Goal: Task Accomplishment & Management: Manage account settings

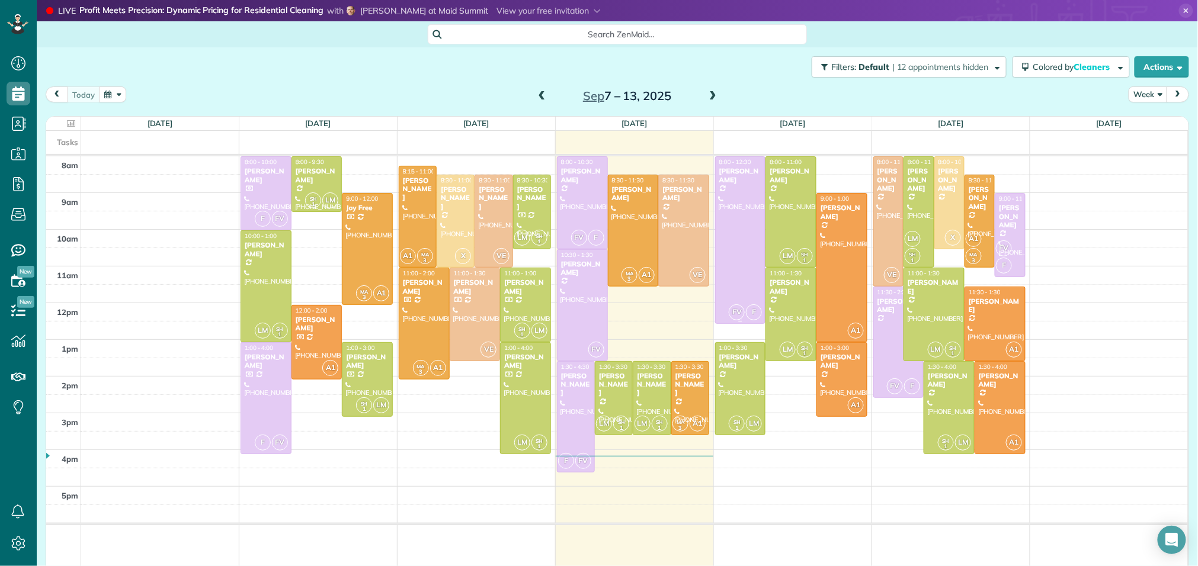
scroll to position [5, 5]
click at [62, 145] on link "All Contacts" at bounding box center [105, 145] width 136 height 27
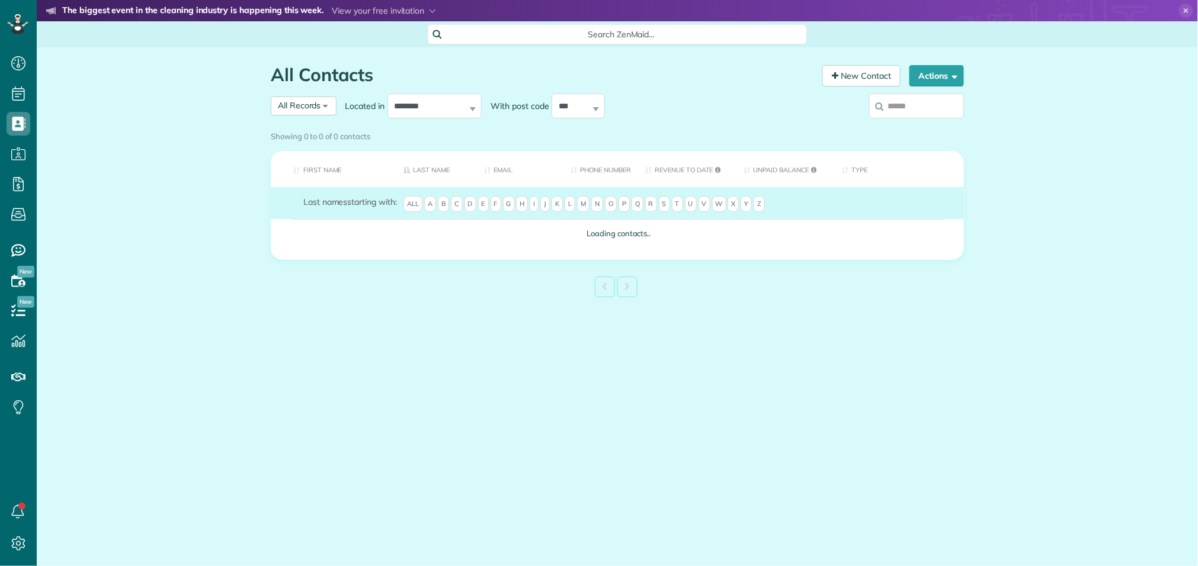
scroll to position [5, 5]
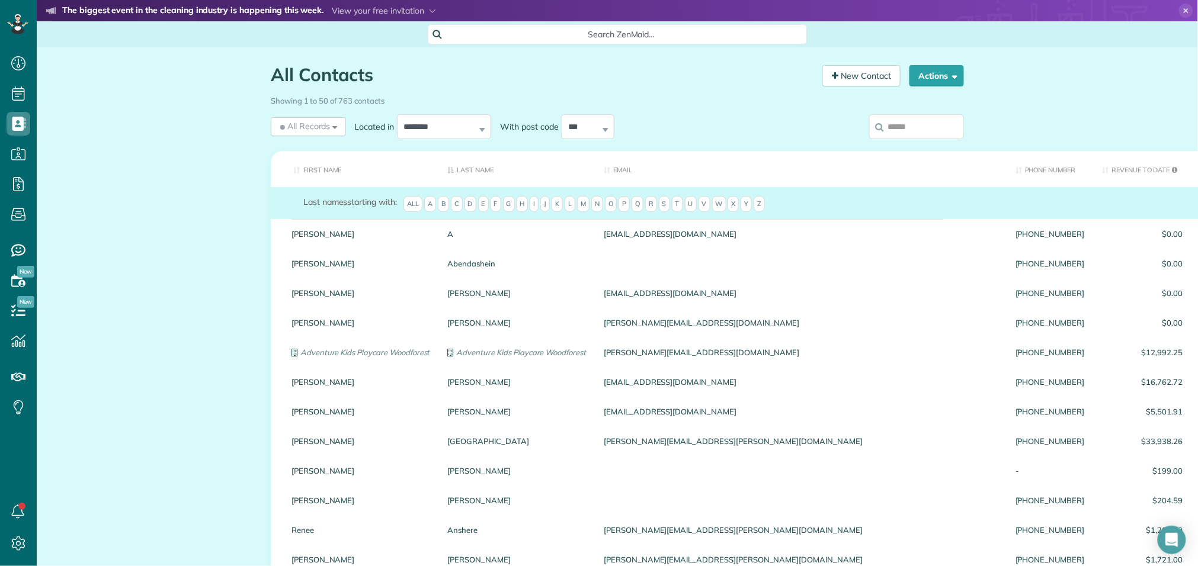
click at [925, 124] on input "search" at bounding box center [916, 126] width 95 height 25
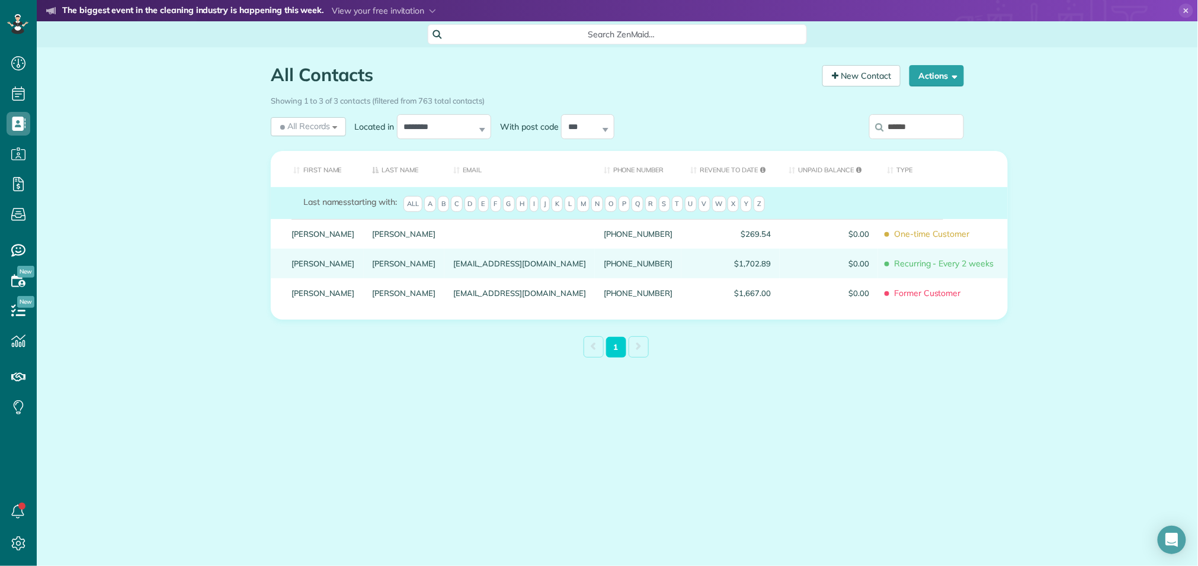
type input "******"
click at [302, 267] on link "[PERSON_NAME]" at bounding box center [322, 263] width 63 height 8
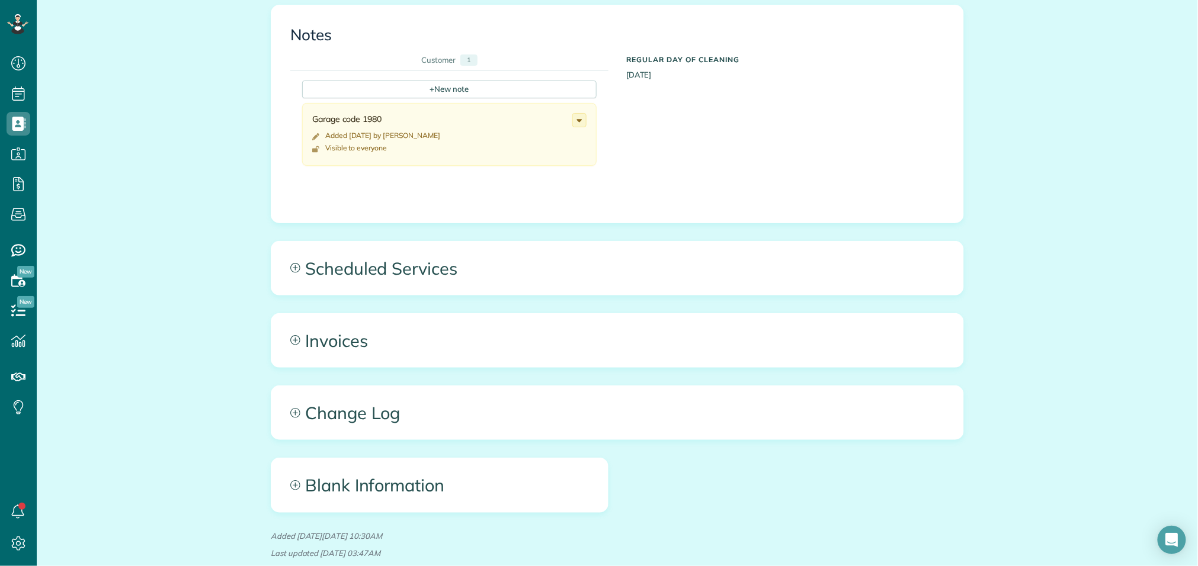
scroll to position [827, 0]
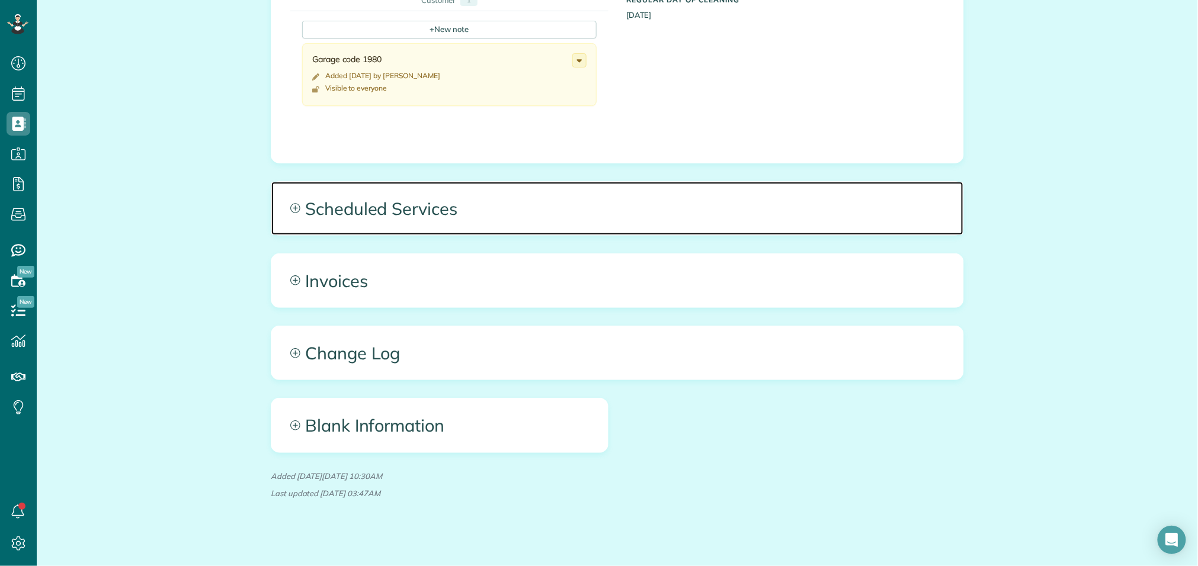
click at [444, 195] on span "Scheduled Services" at bounding box center [617, 208] width 692 height 53
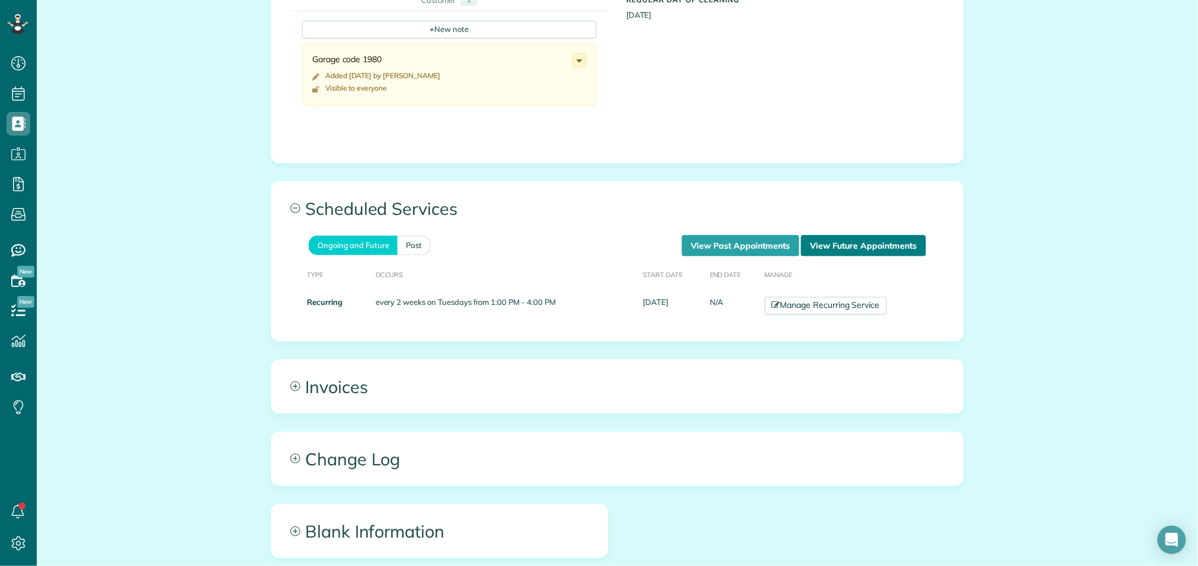
click at [883, 235] on link "View Future Appointments" at bounding box center [863, 245] width 125 height 21
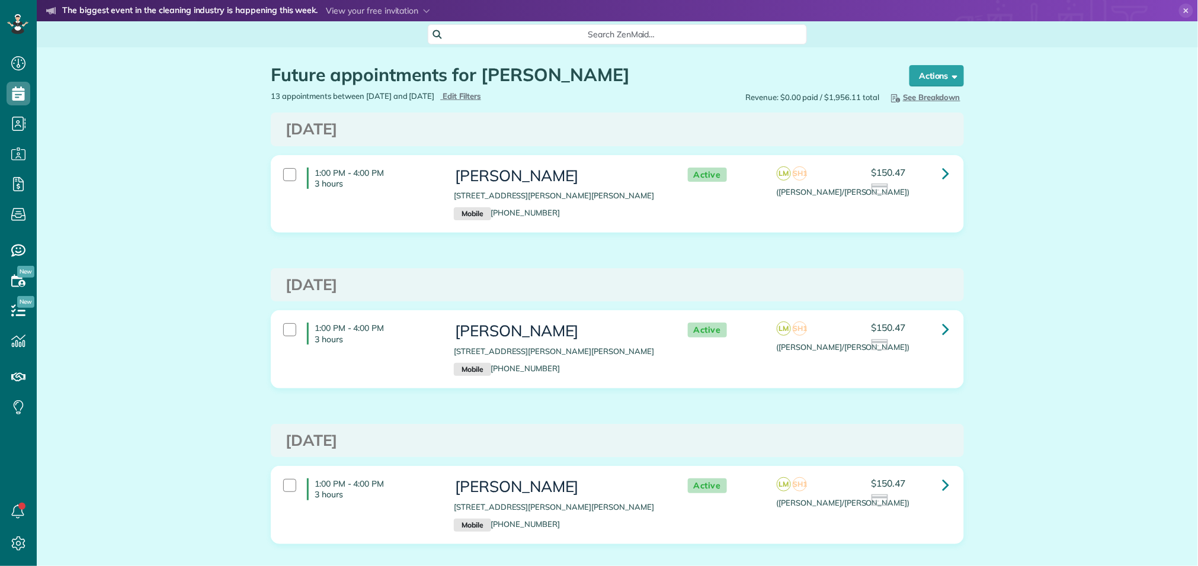
scroll to position [5, 5]
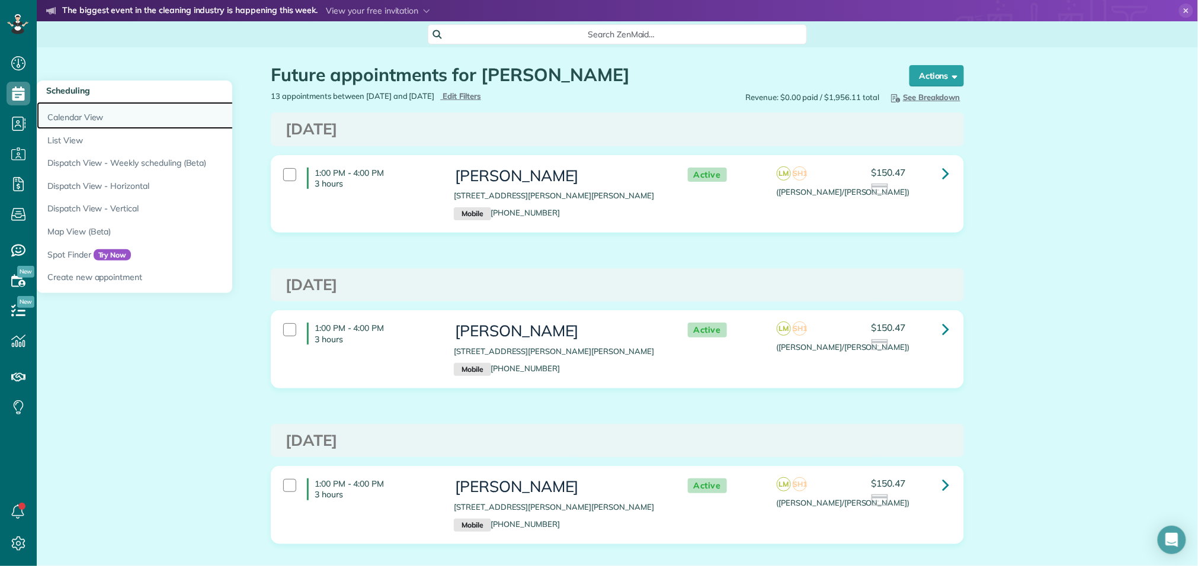
click at [92, 113] on link "Calendar View" at bounding box center [185, 115] width 296 height 27
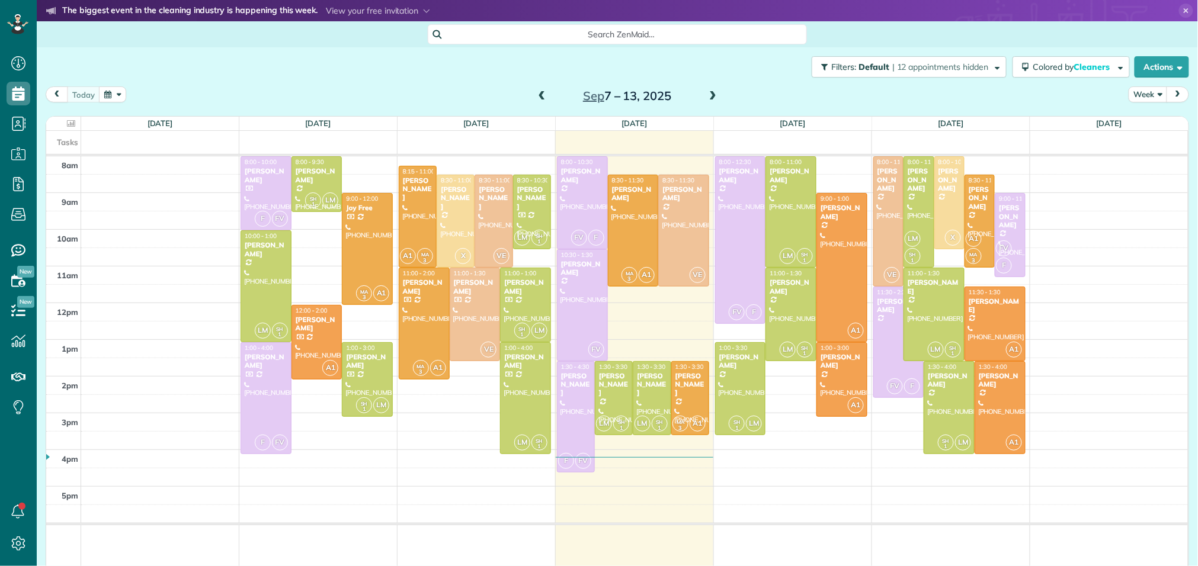
scroll to position [5, 5]
click at [713, 94] on span at bounding box center [712, 96] width 13 height 11
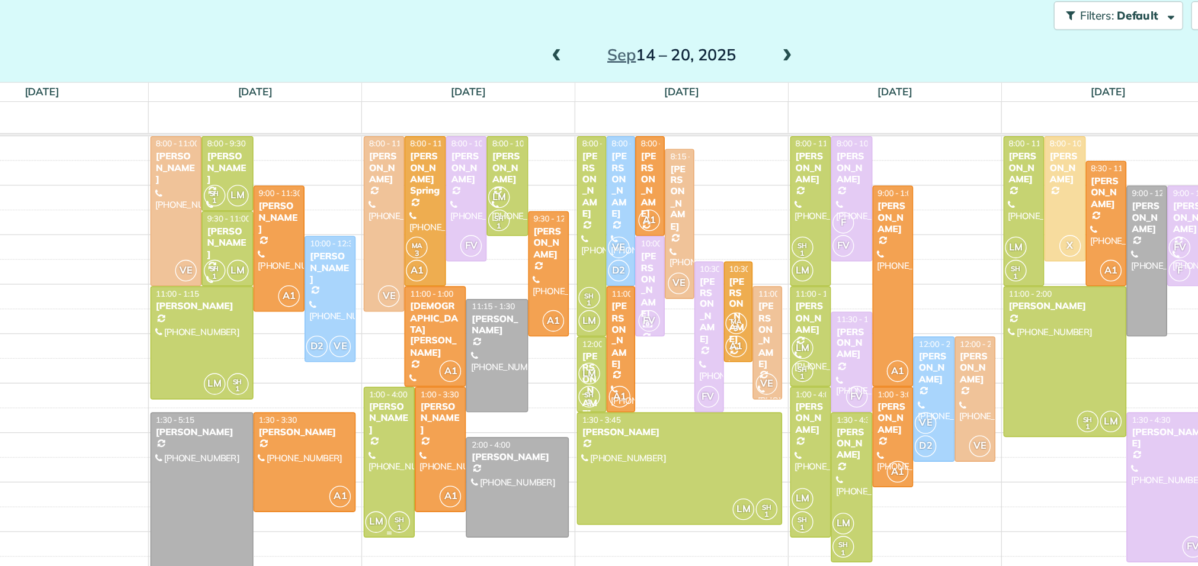
click at [413, 373] on div at bounding box center [417, 398] width 37 height 111
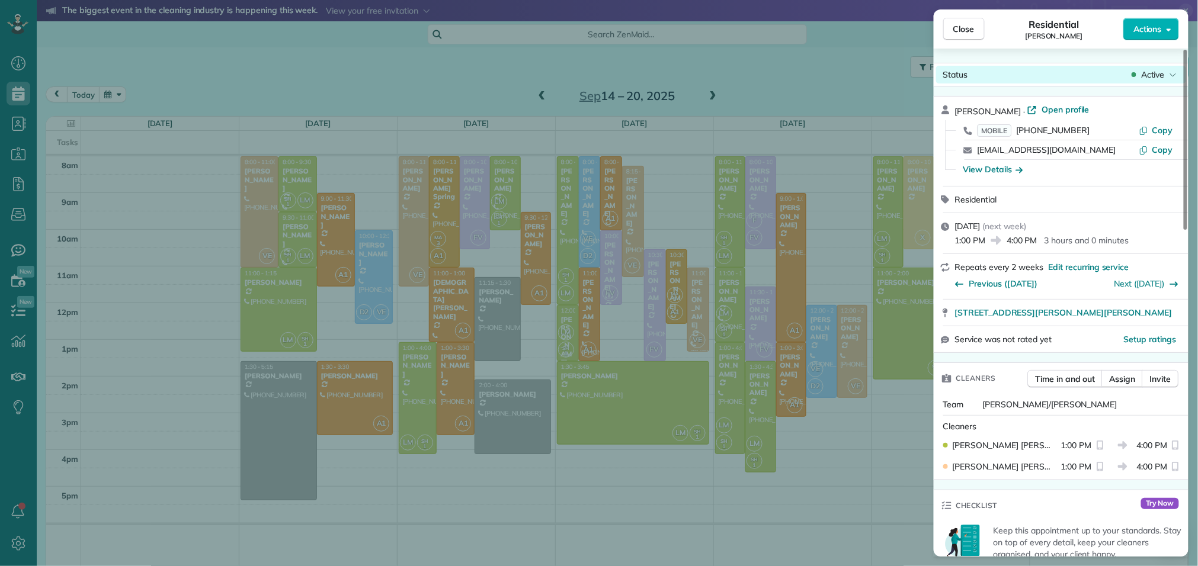
click at [1146, 77] on span "Active" at bounding box center [1153, 75] width 24 height 12
click at [1050, 110] on span "Open profile" at bounding box center [1065, 110] width 48 height 12
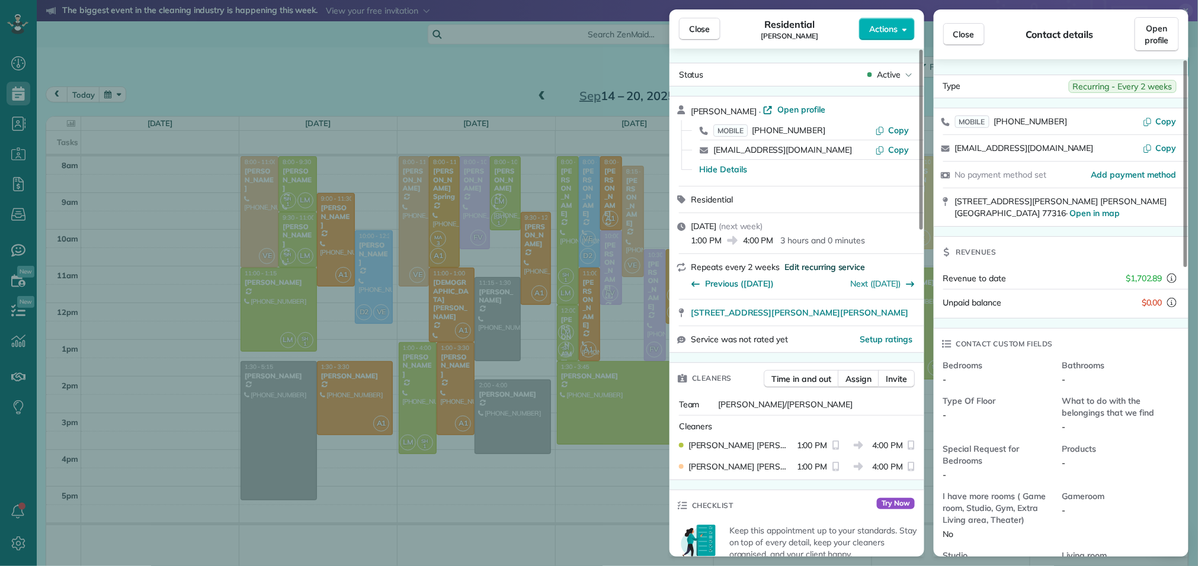
click at [797, 271] on span "Edit recurring service" at bounding box center [824, 267] width 81 height 12
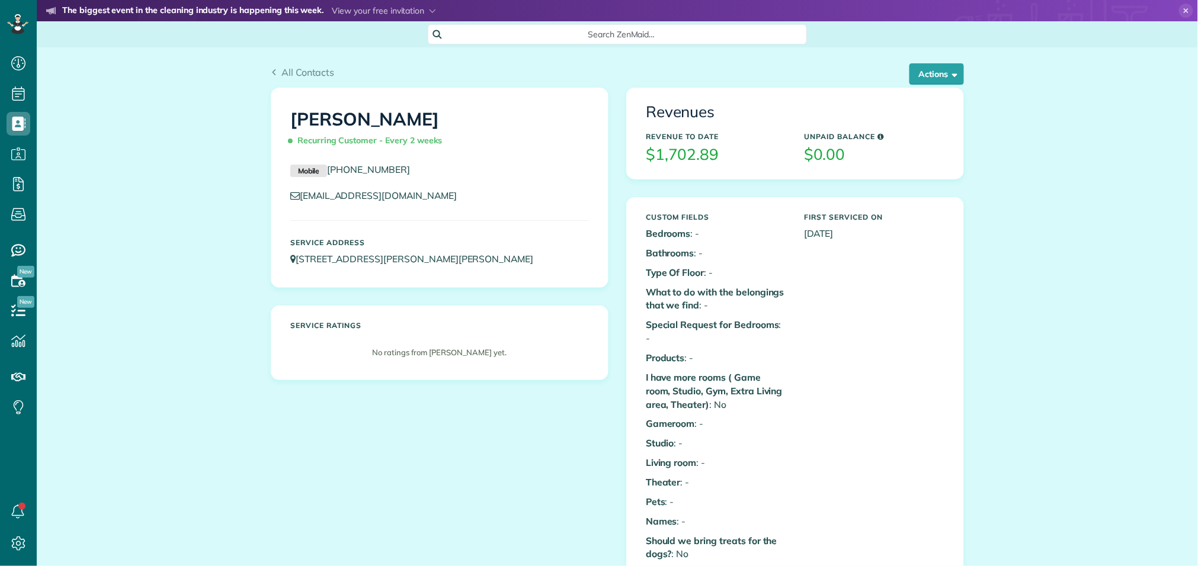
scroll to position [5, 5]
click at [946, 75] on button "Actions" at bounding box center [936, 73] width 54 height 21
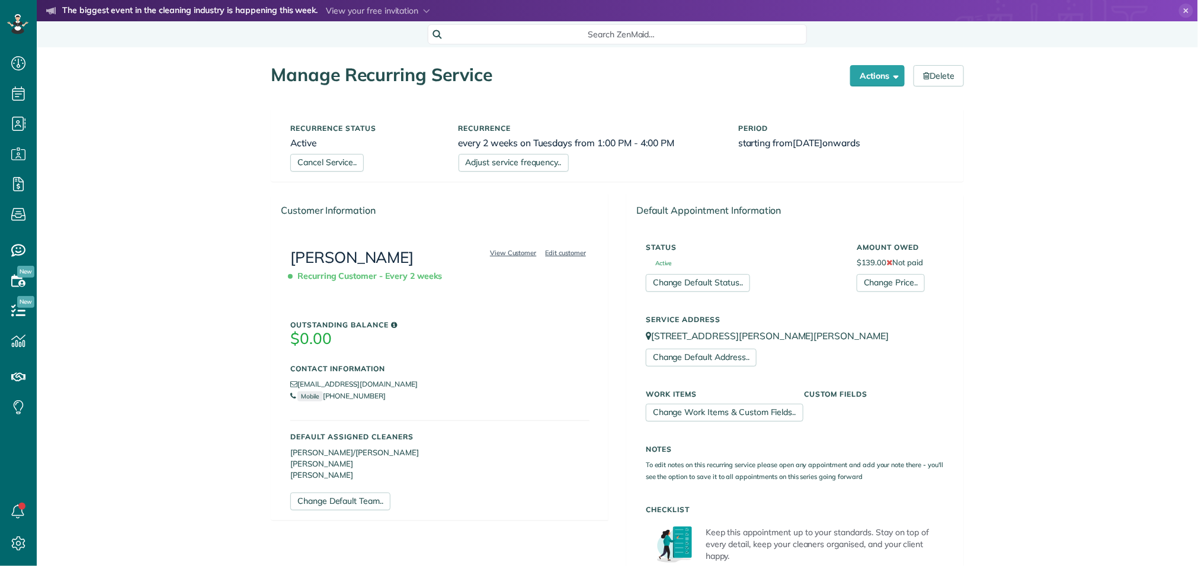
scroll to position [5, 5]
click at [335, 166] on link "Cancel Service.." at bounding box center [326, 163] width 73 height 18
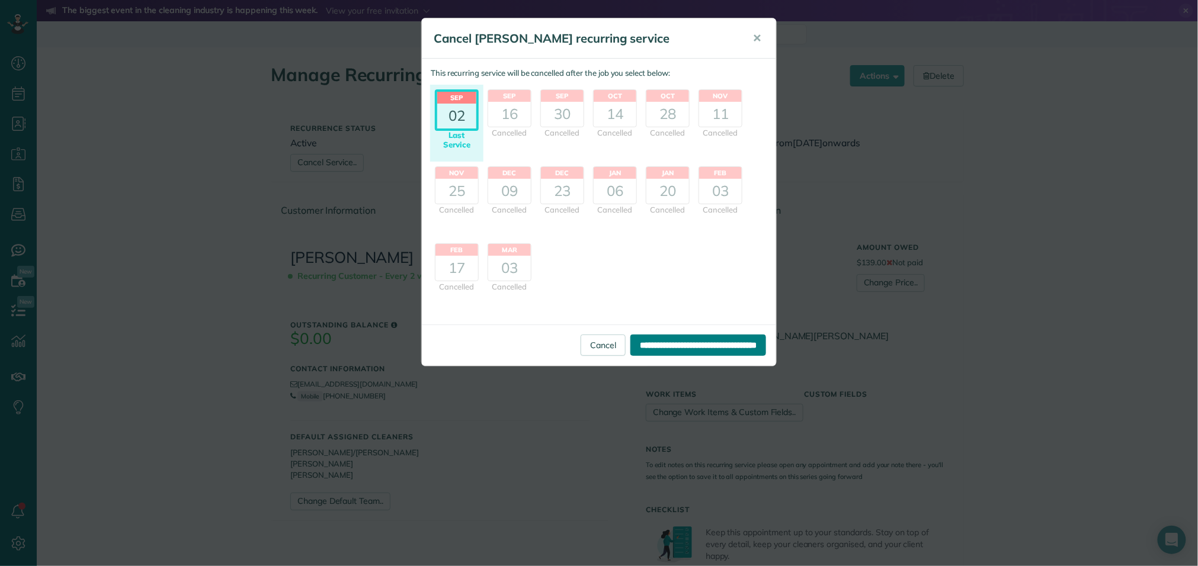
click at [690, 344] on input "**********" at bounding box center [698, 345] width 136 height 21
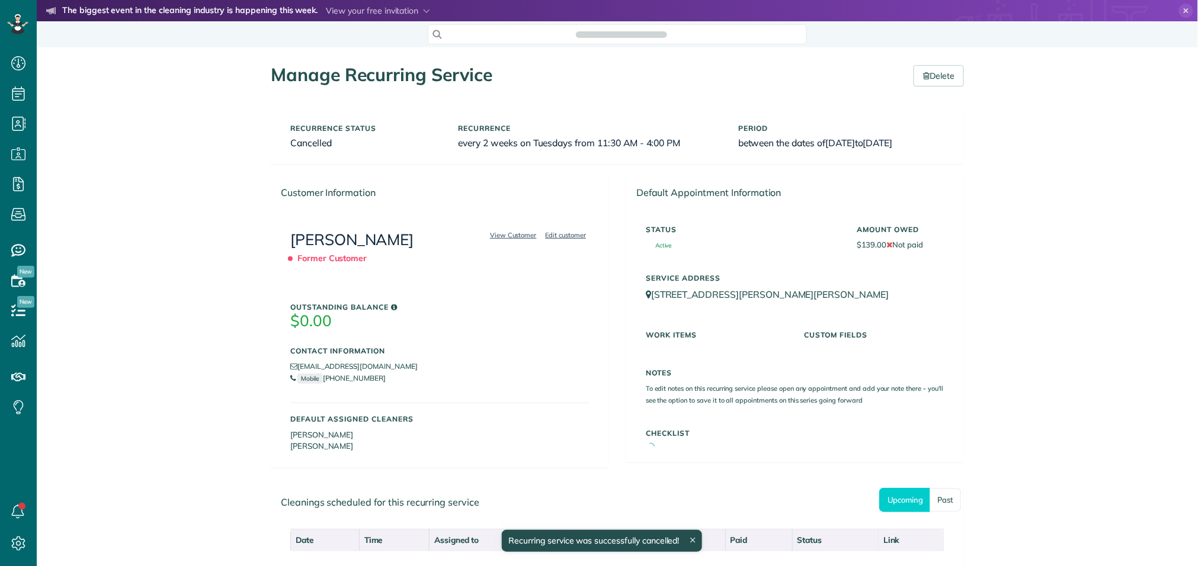
scroll to position [5, 5]
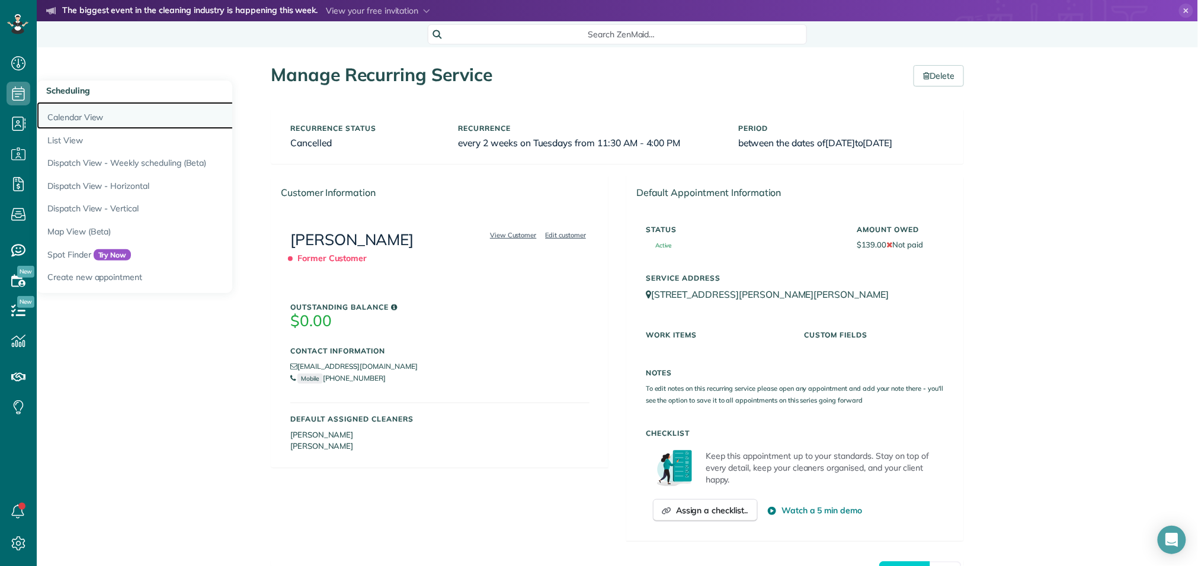
click at [56, 117] on link "Calendar View" at bounding box center [185, 115] width 296 height 27
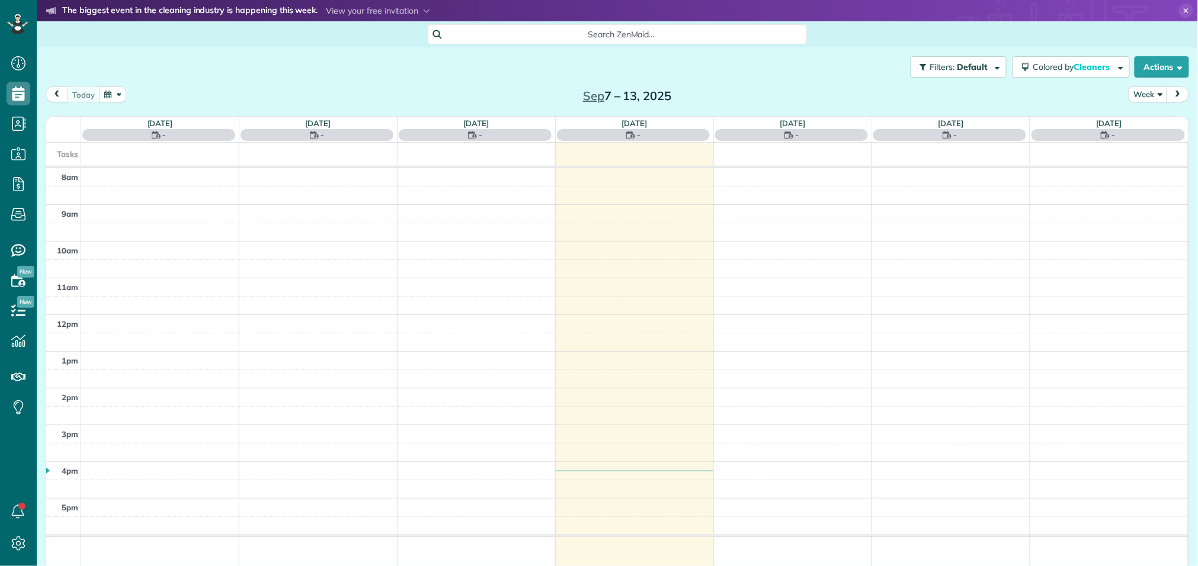
scroll to position [5, 5]
